Goal: Task Accomplishment & Management: Check status

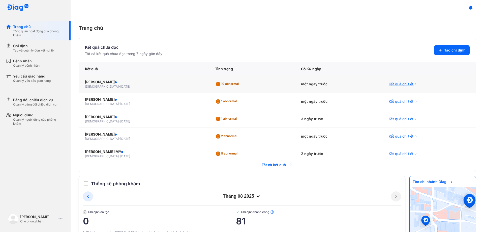
click at [390, 84] on span "Kết quả chi tiết" at bounding box center [401, 83] width 25 height 5
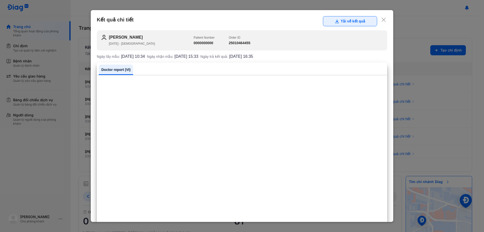
click at [347, 19] on button "Tải về kết quả" at bounding box center [350, 21] width 54 height 10
click at [381, 19] on icon at bounding box center [383, 19] width 5 height 5
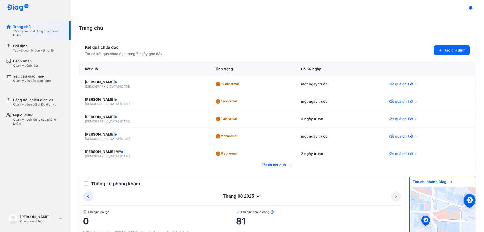
click at [270, 163] on span "Tất cả kết quả" at bounding box center [277, 164] width 37 height 11
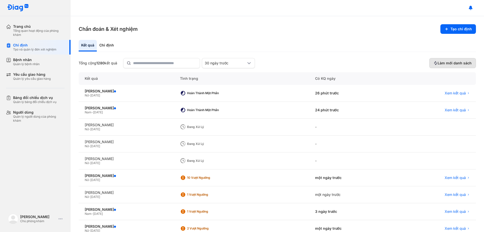
click at [441, 64] on span "Làm mới danh sách" at bounding box center [455, 63] width 34 height 5
click at [448, 91] on span "Xem kết quả" at bounding box center [455, 93] width 21 height 5
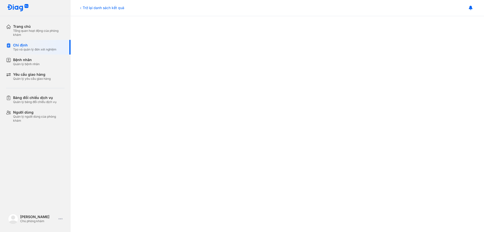
scroll to position [227, 0]
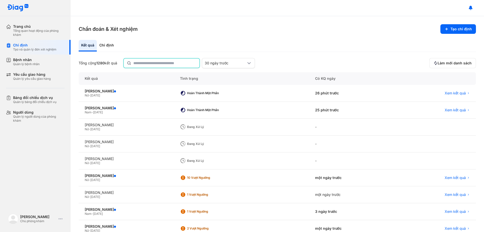
click at [149, 61] on input "text" at bounding box center [164, 62] width 63 height 9
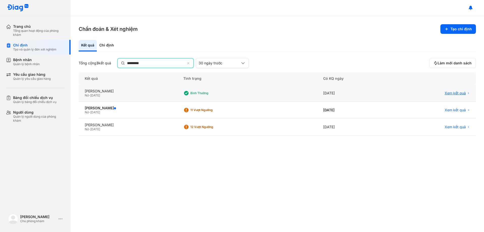
type input "*********"
click at [451, 94] on span "Xem kết quả" at bounding box center [455, 93] width 21 height 5
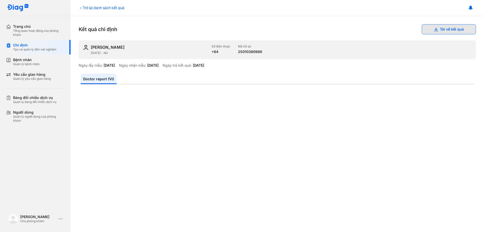
click at [449, 26] on button "Tải về kết quả" at bounding box center [449, 29] width 54 height 10
